Goal: Information Seeking & Learning: Learn about a topic

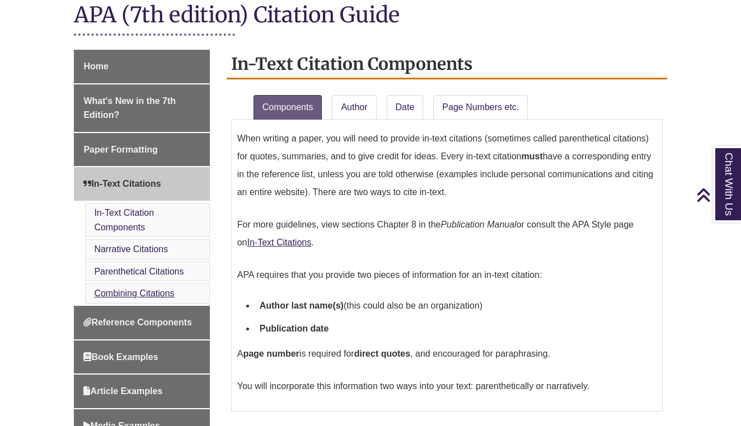
scroll to position [261, 0]
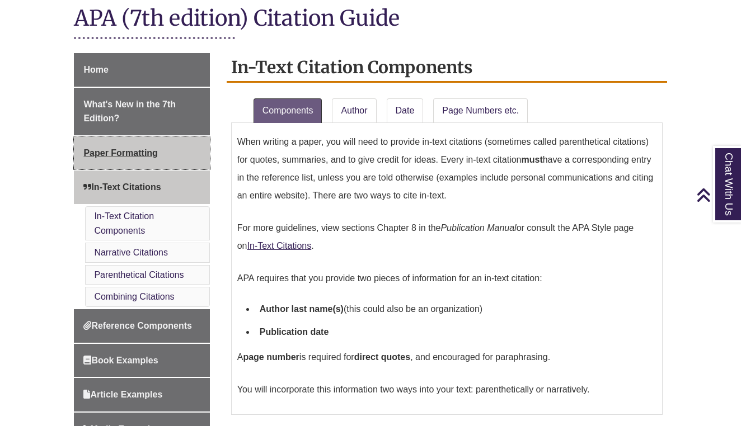
click at [155, 153] on span "Paper Formatting" at bounding box center [120, 153] width 74 height 10
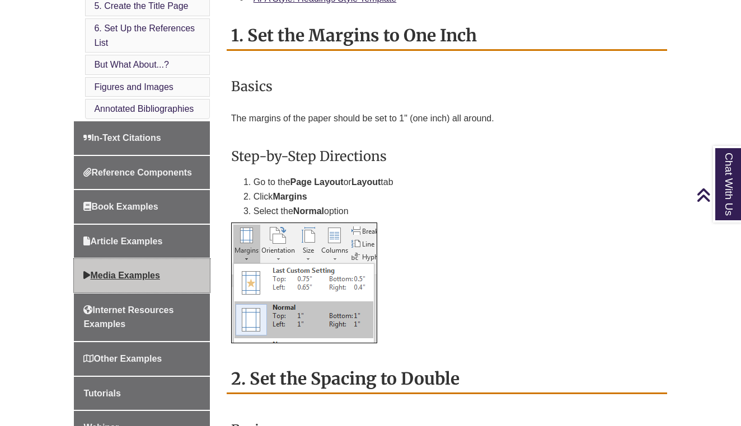
scroll to position [620, 0]
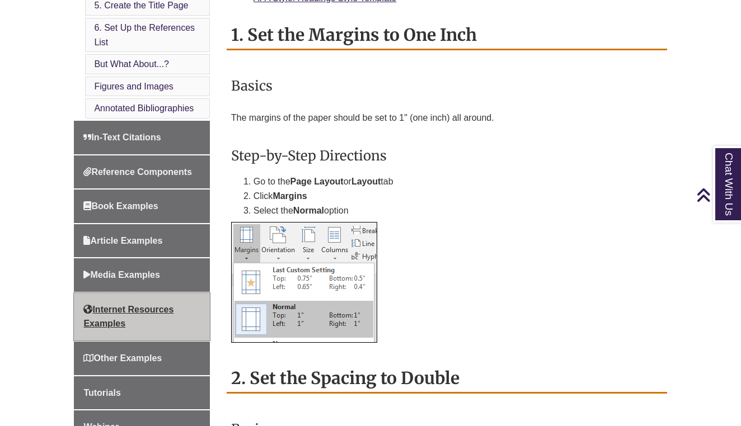
click at [128, 305] on span "Internet Resources Examples" at bounding box center [128, 317] width 90 height 24
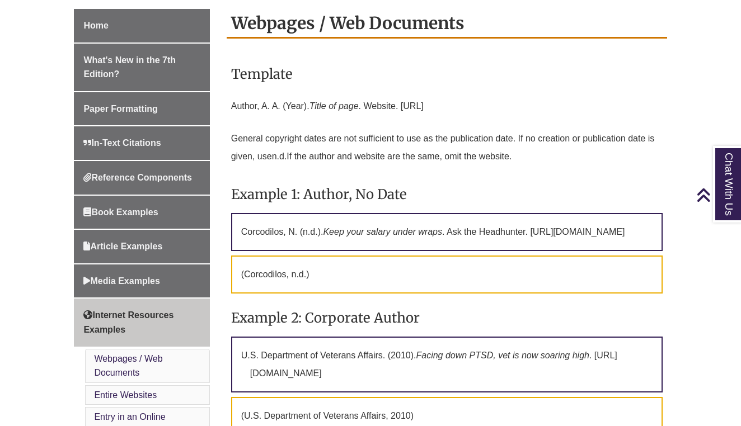
scroll to position [319, 0]
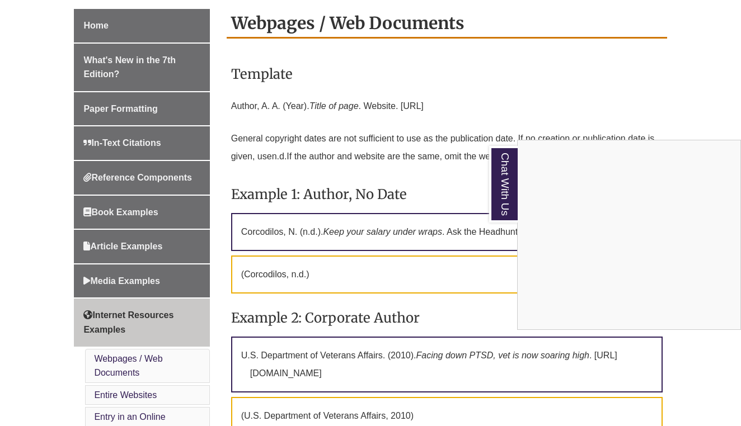
click at [135, 185] on div "Chat With Us" at bounding box center [370, 213] width 741 height 426
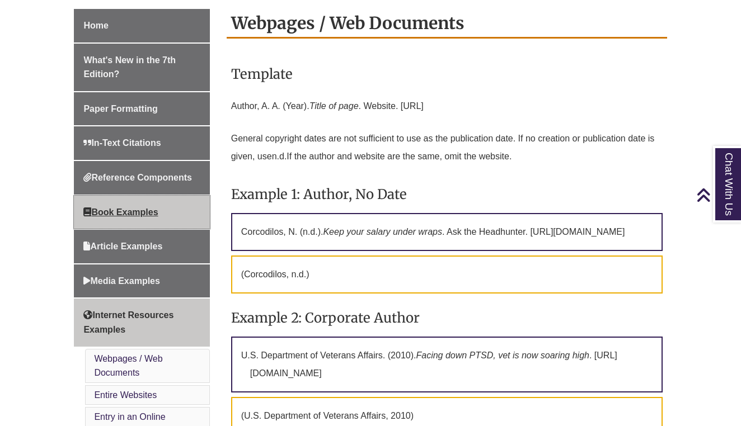
click at [135, 196] on link "Book Examples" at bounding box center [141, 213] width 135 height 34
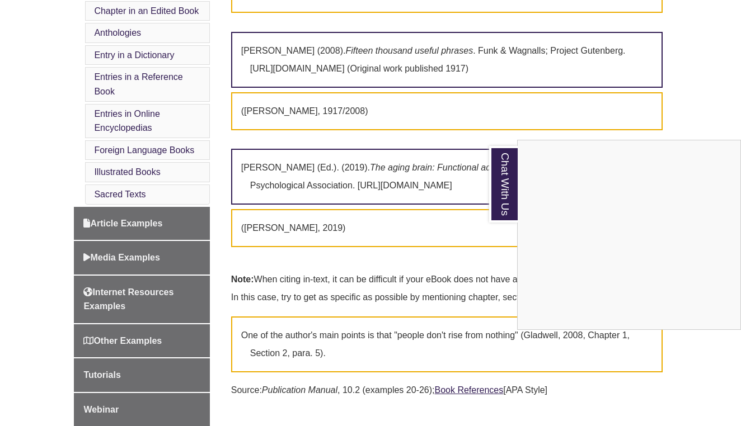
scroll to position [618, 0]
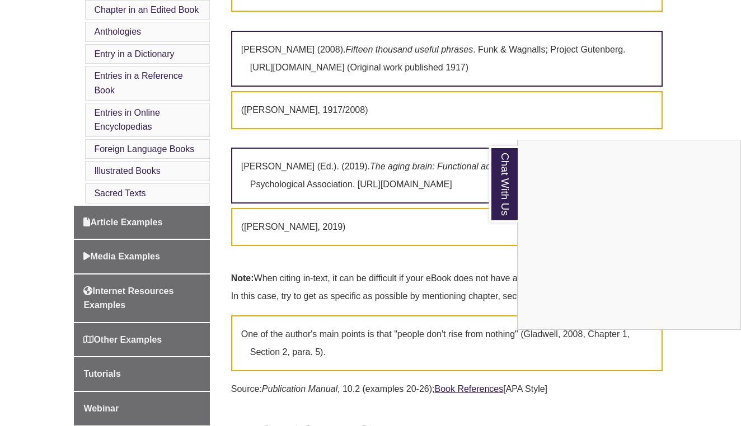
click at [515, 181] on link "Chat With Us" at bounding box center [503, 184] width 29 height 77
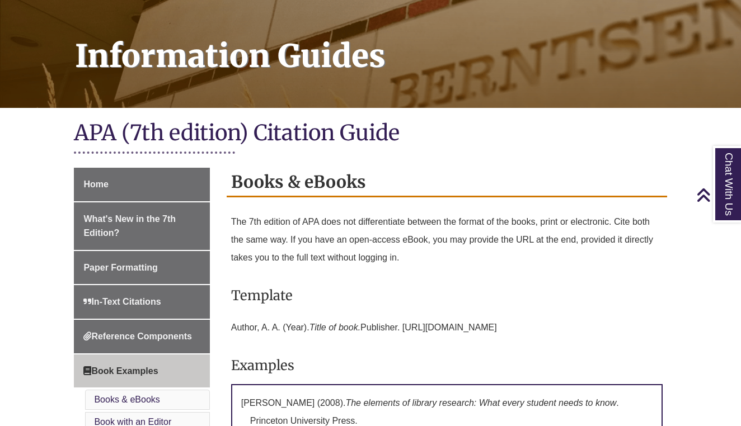
scroll to position [148, 0]
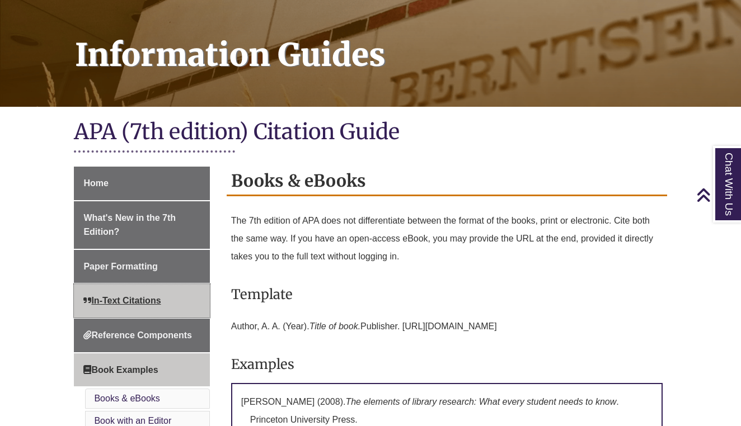
click at [154, 292] on link "In-Text Citations" at bounding box center [141, 301] width 135 height 34
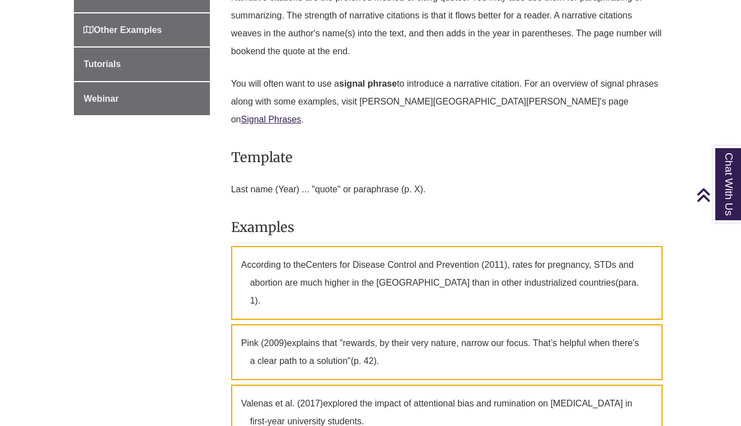
scroll to position [746, 0]
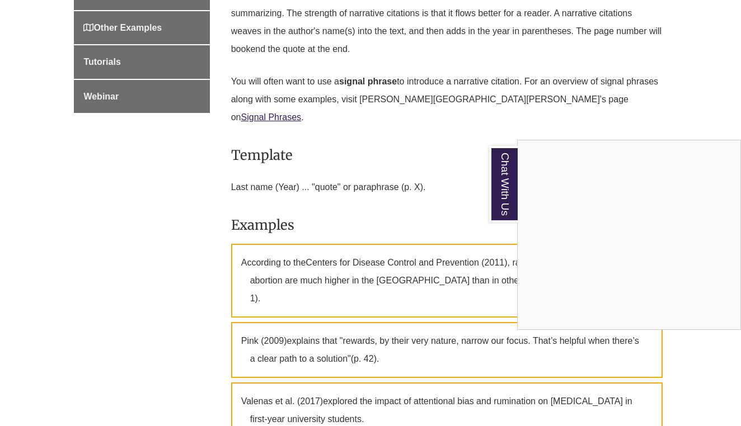
click at [498, 167] on link "Chat With Us" at bounding box center [503, 184] width 29 height 77
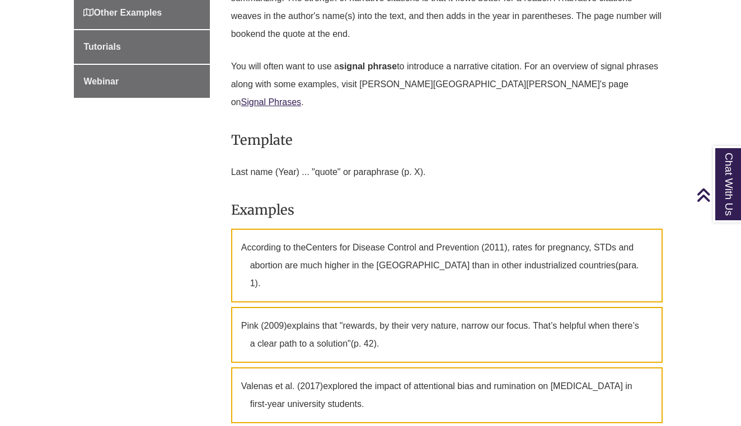
scroll to position [761, 0]
